Goal: Task Accomplishment & Management: Manage account settings

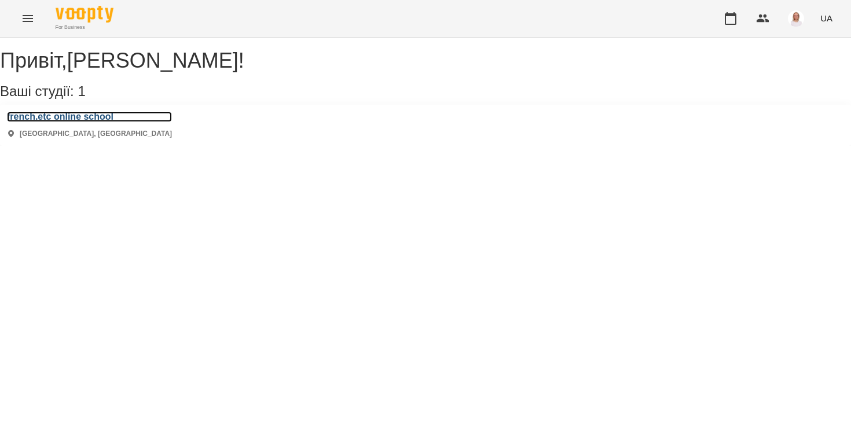
drag, startPoint x: 120, startPoint y: 128, endPoint x: 130, endPoint y: 128, distance: 10.4
click at [120, 122] on h3 "french.etc online school" at bounding box center [89, 117] width 165 height 10
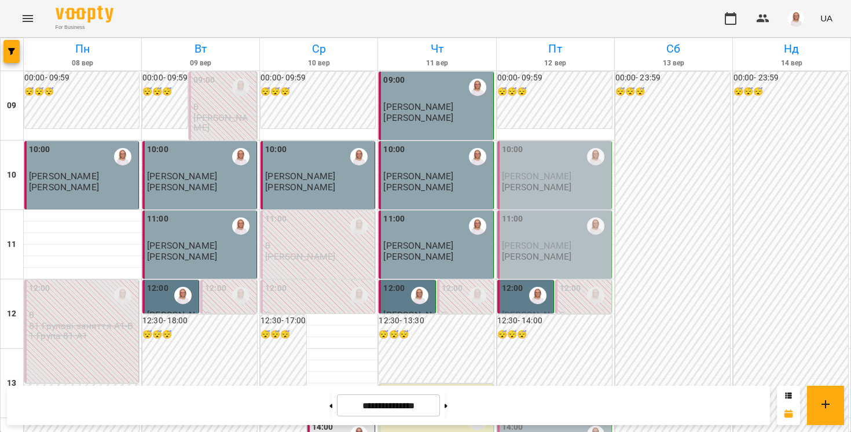
scroll to position [4, 0]
click at [533, 302] on div at bounding box center [537, 295] width 27 height 27
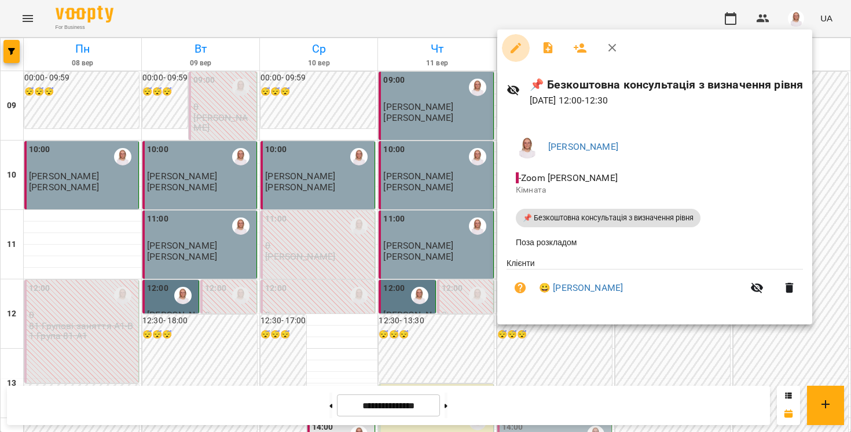
click at [511, 59] on button "button" at bounding box center [516, 48] width 28 height 28
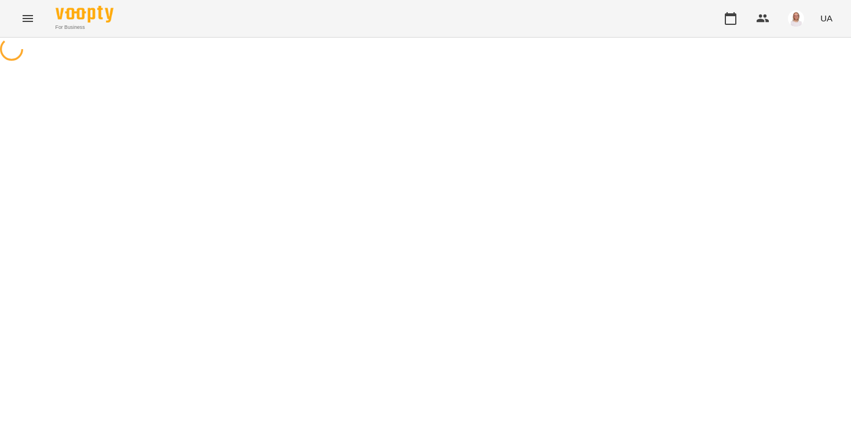
select select "**********"
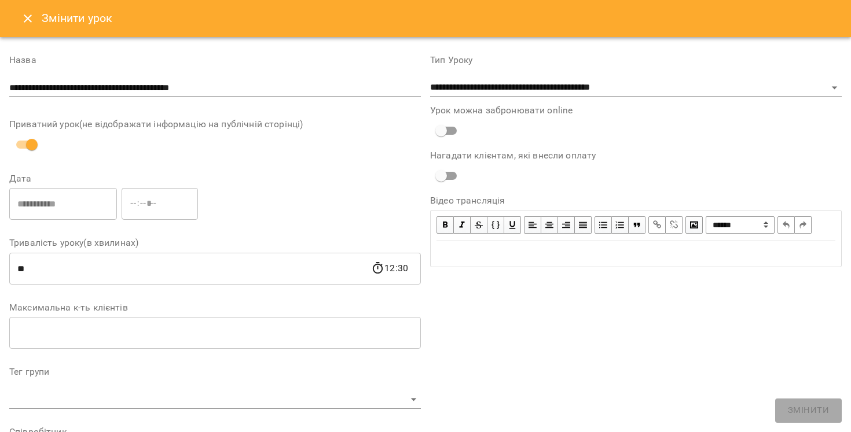
click at [23, 13] on icon "Close" at bounding box center [28, 19] width 14 height 14
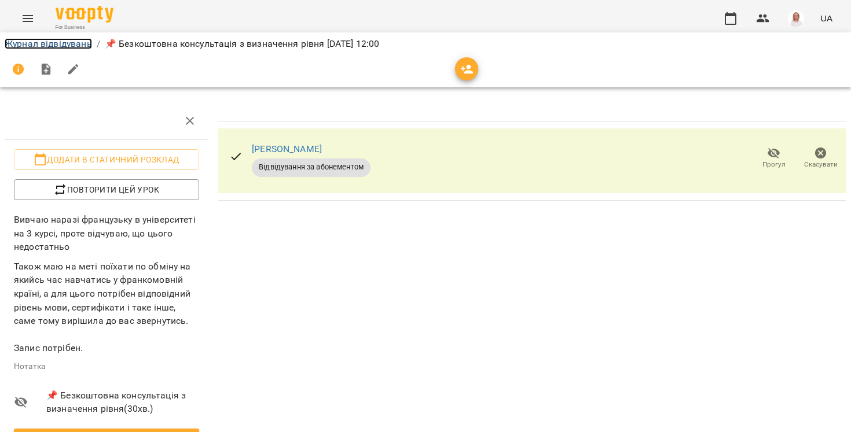
click at [42, 49] on link "Журнал відвідувань" at bounding box center [48, 43] width 87 height 11
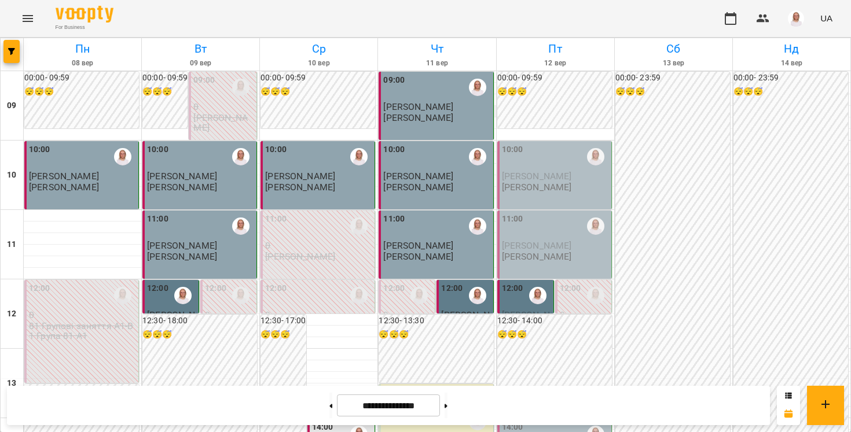
scroll to position [513, 0]
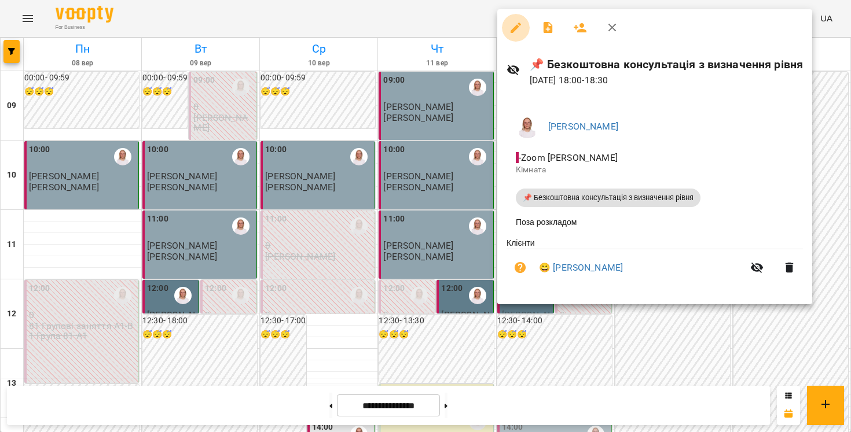
click at [513, 23] on icon "button" at bounding box center [516, 28] width 14 height 14
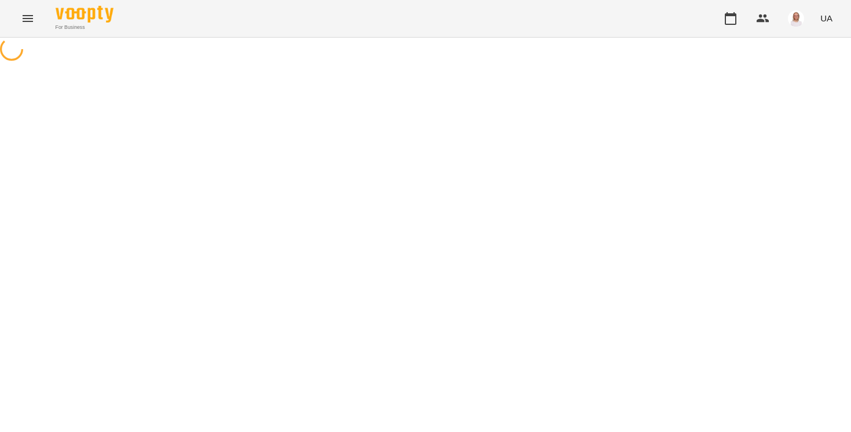
select select "**********"
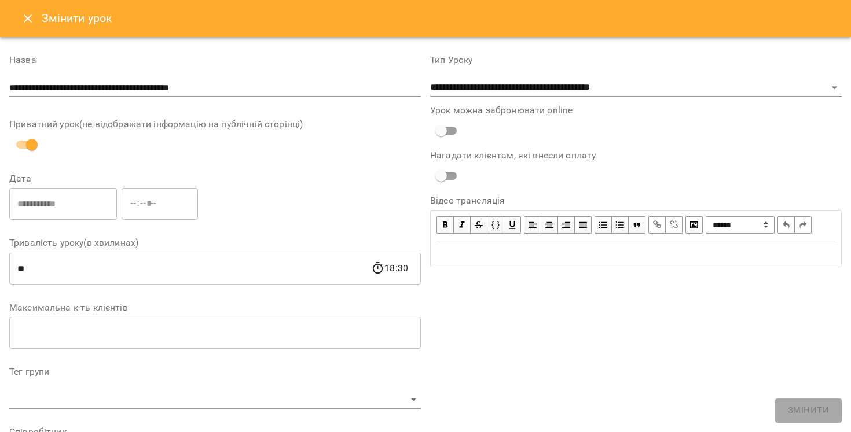
click at [24, 27] on button "Close" at bounding box center [28, 19] width 28 height 28
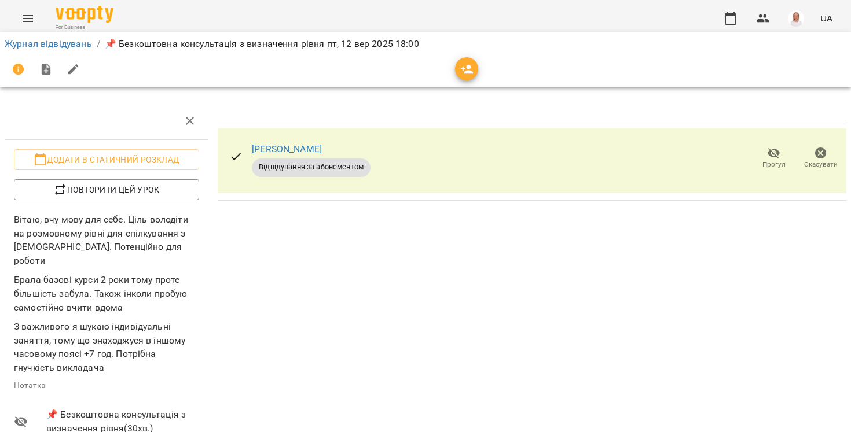
click at [38, 50] on li "Журнал відвідувань" at bounding box center [48, 44] width 87 height 14
click at [35, 45] on link "Журнал відвідувань" at bounding box center [48, 43] width 87 height 11
